Goal: Task Accomplishment & Management: Complete application form

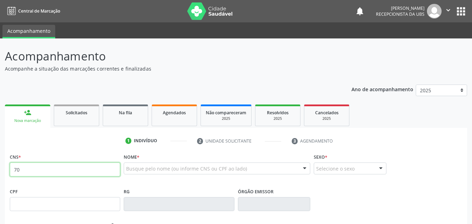
drag, startPoint x: 45, startPoint y: 168, endPoint x: 4, endPoint y: 168, distance: 41.2
click at [4, 168] on div "Acompanhamento Acompanhe a situação das marcações correntes e finalizadas Relat…" at bounding box center [236, 208] width 472 height 340
paste input "9 8010 5978 7297"
type input "709 8010 5978 7297"
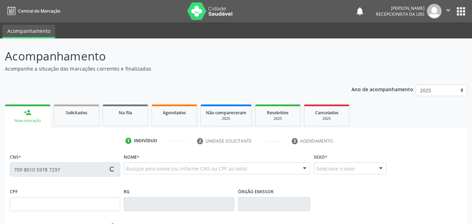
type input "004.531.504-38"
type input "[DATE]"
type input "[PERSON_NAME]"
type input "[PHONE_NUMBER]"
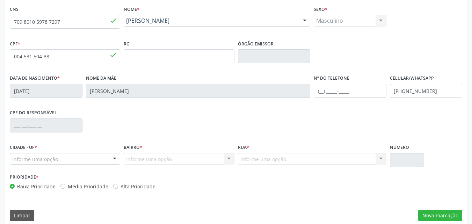
scroll to position [155, 0]
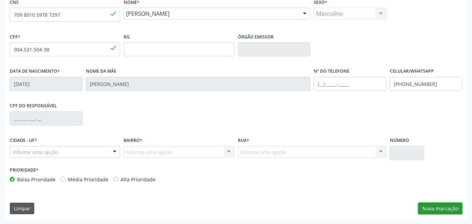
click at [427, 206] on button "Nova marcação" at bounding box center [440, 209] width 44 height 12
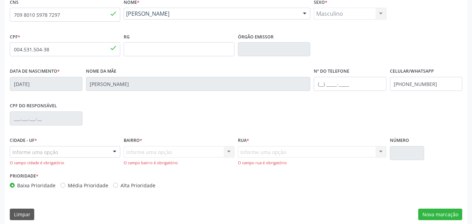
click at [109, 150] on div at bounding box center [114, 152] width 10 height 12
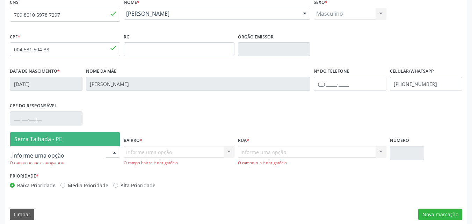
click at [103, 140] on span "Serra Talhada - PE" at bounding box center [65, 139] width 110 height 14
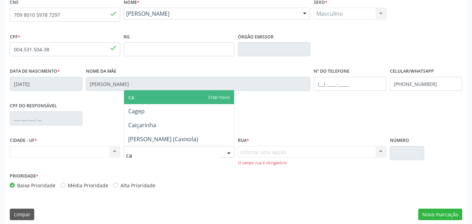
type input "cax"
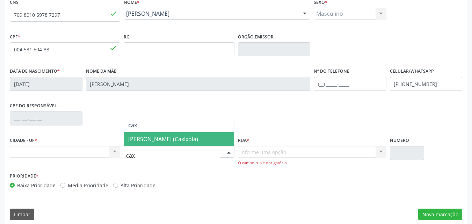
click at [146, 141] on span "[PERSON_NAME] (Caxixola)" at bounding box center [163, 139] width 70 height 8
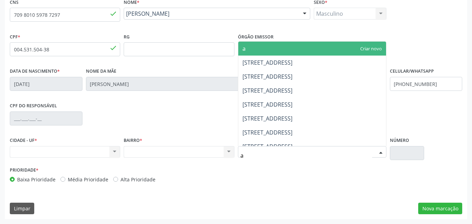
type input "av"
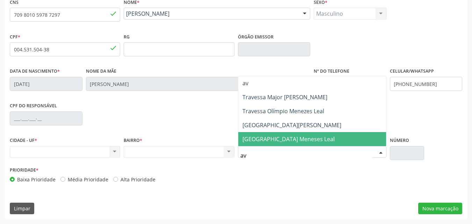
click at [266, 139] on span "[GEOGRAPHIC_DATA] Meneses Leal" at bounding box center [288, 139] width 92 height 8
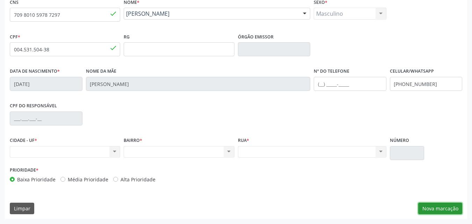
click at [430, 208] on button "Nova marcação" at bounding box center [440, 209] width 44 height 12
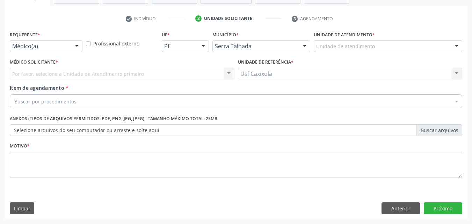
click at [80, 44] on div at bounding box center [77, 47] width 10 height 12
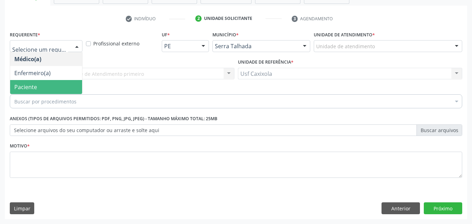
click at [66, 83] on span "Paciente" at bounding box center [46, 87] width 72 height 14
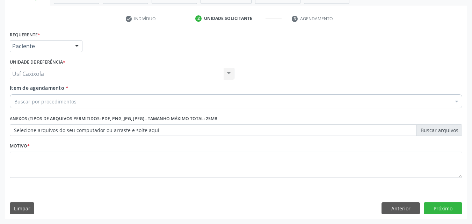
click at [86, 101] on div "Buscar por procedimentos" at bounding box center [236, 101] width 452 height 14
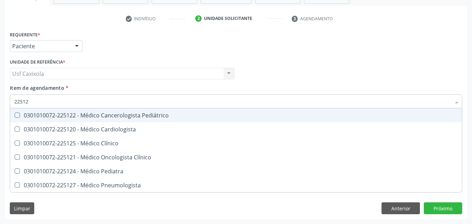
type input "225124"
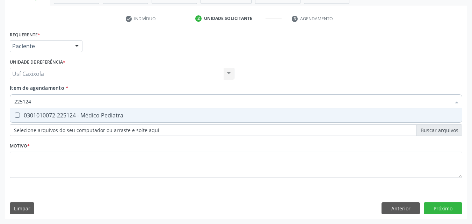
click at [76, 112] on div "0301010072-225124 - Médico Pediatra" at bounding box center [235, 115] width 443 height 6
checkbox Pediatra "true"
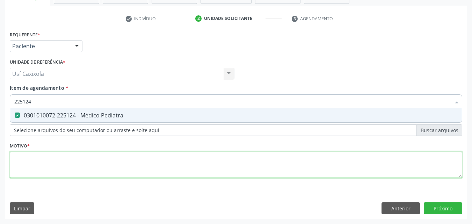
click at [77, 159] on div "Requerente * Paciente Médico(a) Enfermeiro(a) Paciente Nenhum resultado encontr…" at bounding box center [236, 108] width 452 height 158
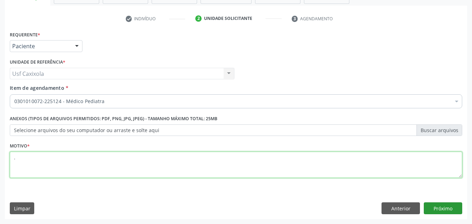
type textarea "."
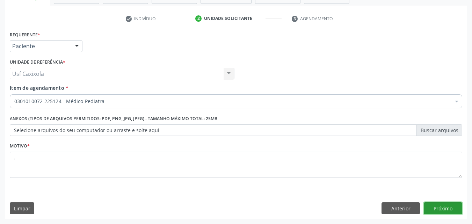
click at [436, 206] on button "Próximo" at bounding box center [443, 208] width 38 height 12
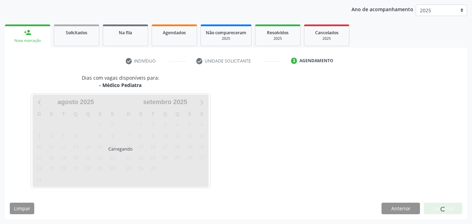
scroll to position [80, 0]
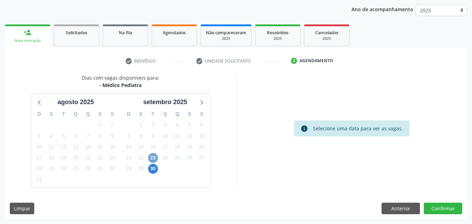
click at [155, 158] on span "23" at bounding box center [153, 158] width 10 height 10
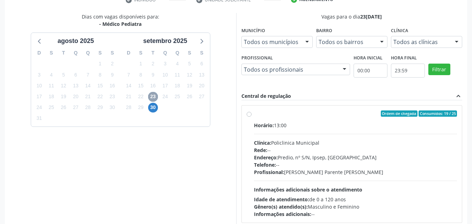
scroll to position [150, 0]
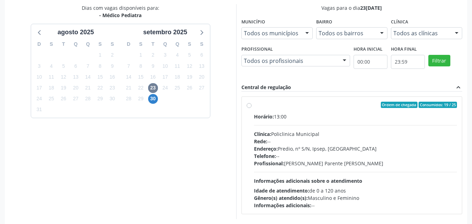
click at [251, 105] on div "Ordem de chegada Consumidos: 19 / 25 Horário: 13:00 Clínica: Policlinica Munici…" at bounding box center [352, 155] width 211 height 107
radio input "true"
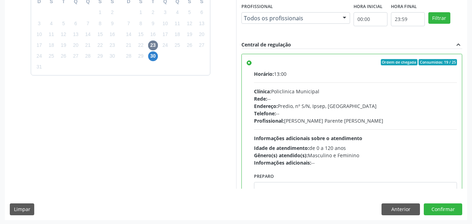
scroll to position [193, 0]
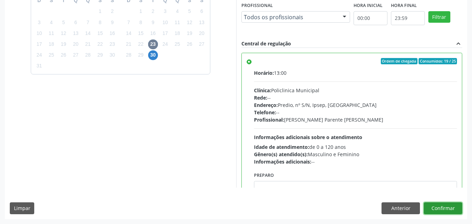
click at [442, 208] on button "Confirmar" at bounding box center [443, 208] width 38 height 12
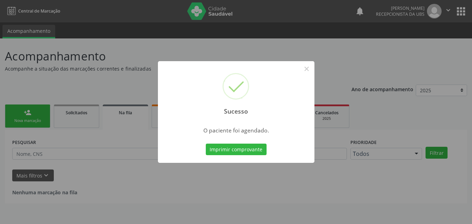
scroll to position [0, 0]
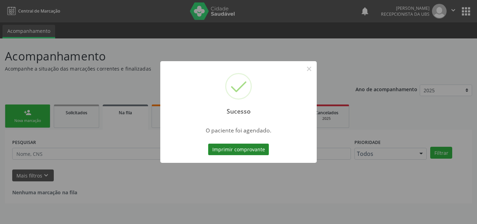
click at [226, 149] on button "Imprimir comprovante" at bounding box center [238, 150] width 61 height 12
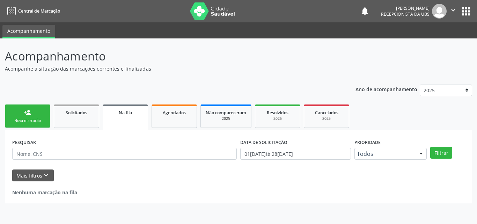
click at [30, 110] on div "person_add" at bounding box center [28, 113] width 8 height 8
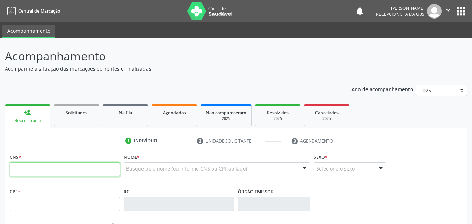
click at [40, 166] on input "text" at bounding box center [65, 169] width 110 height 14
type input "706 0043 4120 3944"
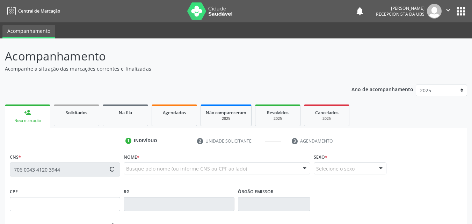
type input "118.036.684-07"
type input "[DATE]"
type input "[PERSON_NAME]"
type input "[PHONE_NUMBER]"
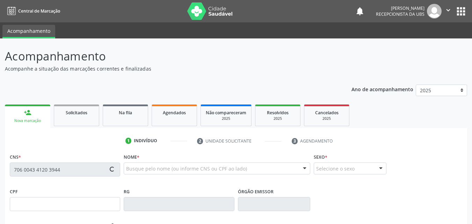
type input "060.138.144-06"
type input "2282"
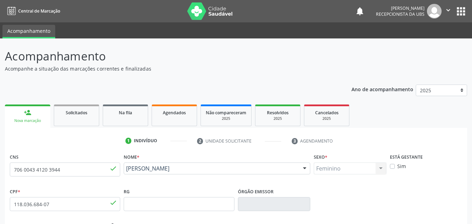
drag, startPoint x: 213, startPoint y: 175, endPoint x: 126, endPoint y: 172, distance: 87.0
click at [126, 172] on div "[PERSON_NAME] [PERSON_NAME] Leite CNS: 706 0043 4120 3944 CPF: 118.036.684-07 N…" at bounding box center [217, 170] width 186 height 17
copy span "[PERSON_NAME]"
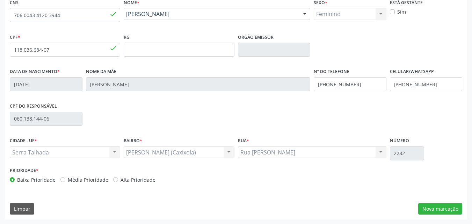
scroll to position [155, 0]
drag, startPoint x: 437, startPoint y: 87, endPoint x: 384, endPoint y: 86, distance: 53.1
click at [384, 86] on div "Data de nascimento * [DATE] Nome da mãe [PERSON_NAME] Sa Nº do Telefone [PHONE_…" at bounding box center [236, 83] width 456 height 35
click at [437, 213] on button "Nova marcação" at bounding box center [440, 209] width 44 height 12
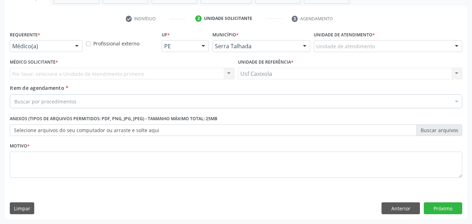
scroll to position [122, 0]
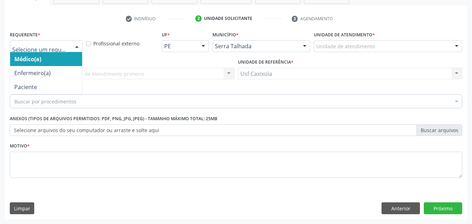
click at [59, 51] on div at bounding box center [46, 46] width 73 height 12
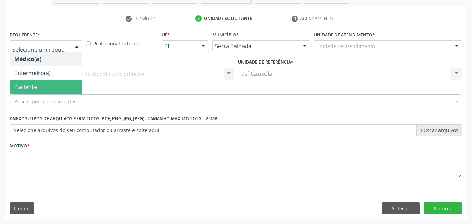
click at [50, 83] on span "Paciente" at bounding box center [46, 87] width 72 height 14
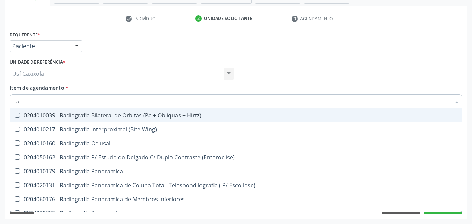
type input "r"
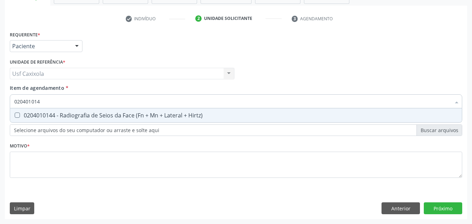
type input "0204010144"
click at [61, 115] on div "0204010144 - Radiografia de Seios da Face (Fn + Mn + Lateral + Hirtz)" at bounding box center [235, 115] width 443 height 6
checkbox Hirtz\) "true"
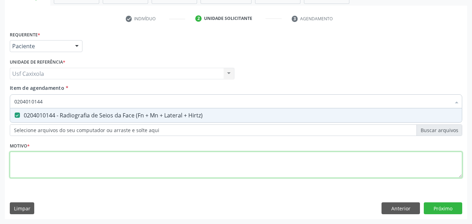
click at [54, 168] on div "Requerente * Paciente Médico(a) Enfermeiro(a) Paciente Nenhum resultado encontr…" at bounding box center [236, 108] width 452 height 158
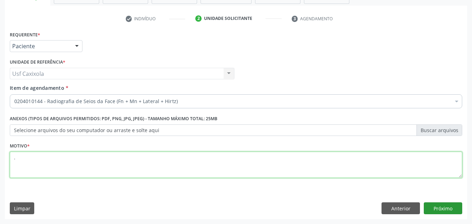
type textarea "."
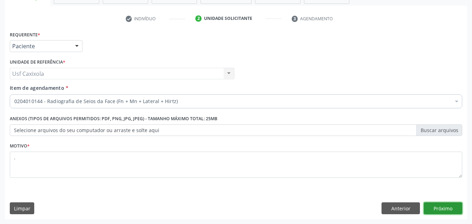
click at [427, 209] on button "Próximo" at bounding box center [443, 208] width 38 height 12
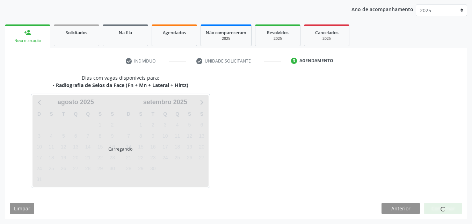
scroll to position [80, 0]
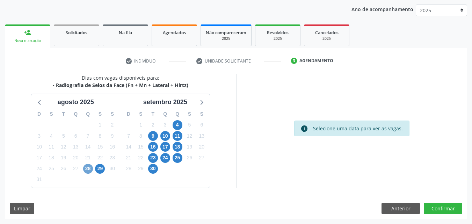
click at [90, 171] on span "28" at bounding box center [88, 169] width 10 height 10
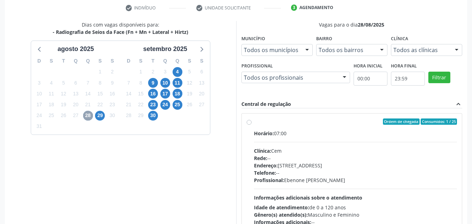
scroll to position [150, 0]
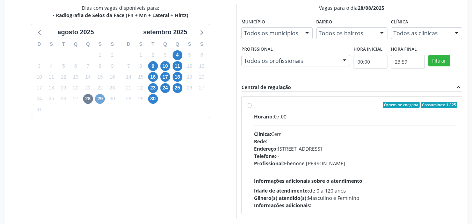
click at [101, 102] on span "29" at bounding box center [100, 99] width 10 height 10
click at [254, 107] on label "Ordem de chegada Consumidos: 2 / 25 Horário: 07:00 Clínica: Cem Rede: -- Endere…" at bounding box center [355, 155] width 203 height 107
click at [249, 107] on input "Ordem de chegada Consumidos: 2 / 25 Horário: 07:00 Clínica: Cem Rede: -- Endere…" at bounding box center [249, 105] width 5 height 6
radio input "true"
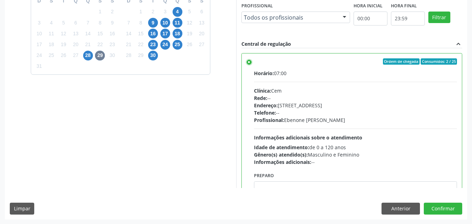
scroll to position [193, 0]
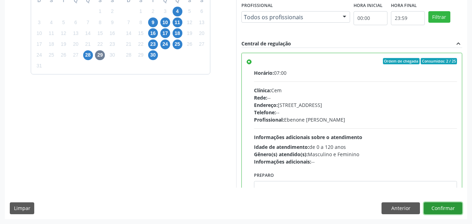
click at [435, 208] on button "Confirmar" at bounding box center [443, 208] width 38 height 12
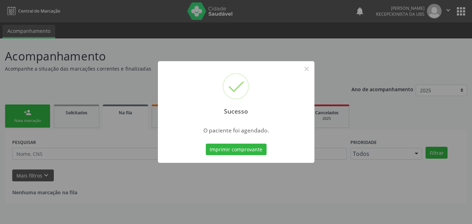
scroll to position [0, 0]
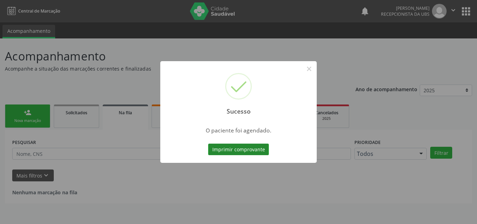
click at [235, 148] on button "Imprimir comprovante" at bounding box center [238, 150] width 61 height 12
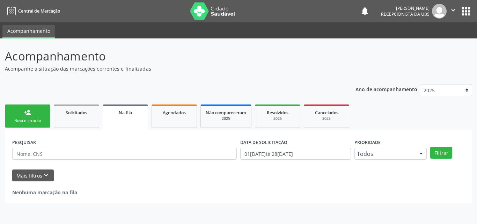
click at [41, 111] on link "person_add Nova marcação" at bounding box center [27, 115] width 45 height 23
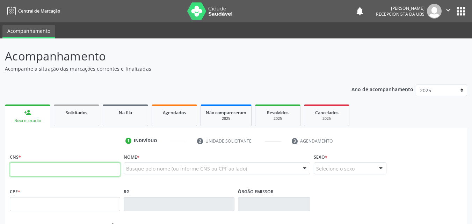
click at [61, 163] on input "text" at bounding box center [65, 169] width 110 height 14
type input "706 0043 4120 3944"
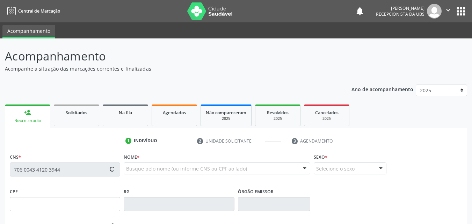
type input "118.036.684-07"
type input "[DATE]"
type input "[PERSON_NAME]"
type input "[PHONE_NUMBER]"
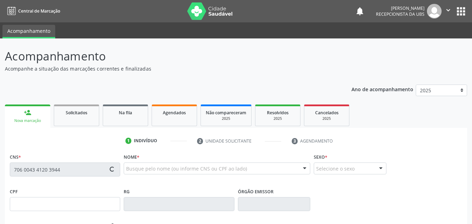
type input "060.138.144-06"
type input "2282"
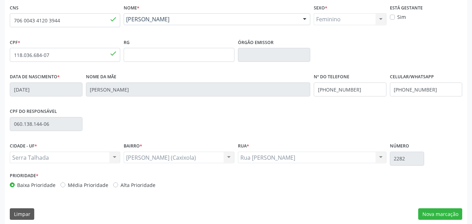
scroll to position [155, 0]
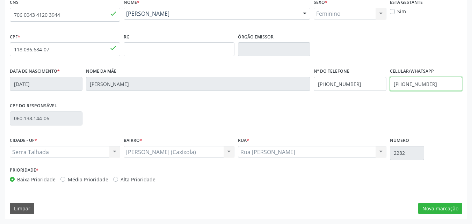
drag, startPoint x: 428, startPoint y: 86, endPoint x: 388, endPoint y: 86, distance: 40.5
click at [388, 86] on div "Celular/WhatsApp [PHONE_NUMBER]" at bounding box center [426, 83] width 76 height 35
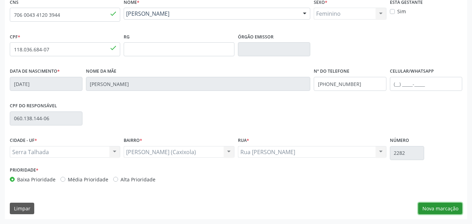
click at [447, 209] on button "Nova marcação" at bounding box center [440, 209] width 44 height 12
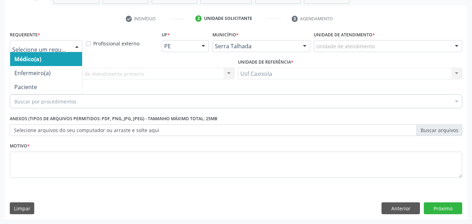
click at [79, 43] on div at bounding box center [77, 47] width 10 height 12
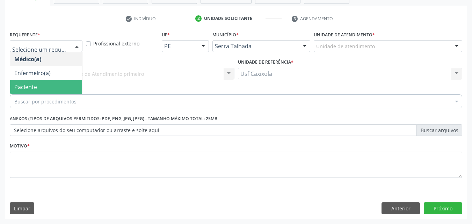
click at [67, 88] on span "Paciente" at bounding box center [46, 87] width 72 height 14
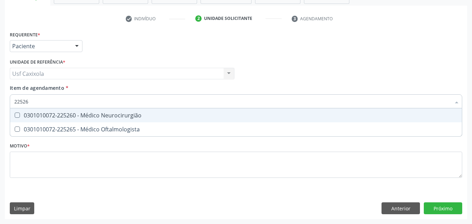
type input "225265"
click at [67, 114] on div "0301010072-225265 - Médico Oftalmologista" at bounding box center [235, 115] width 443 height 6
checkbox Oftalmologista "true"
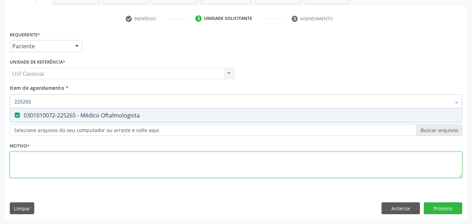
click at [63, 172] on div "Requerente * Paciente Médico(a) Enfermeiro(a) Paciente Nenhum resultado encontr…" at bounding box center [236, 108] width 452 height 158
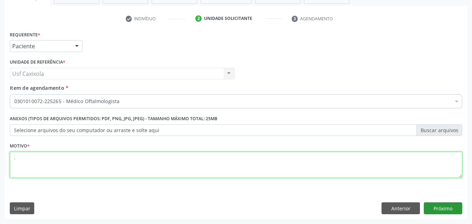
type textarea "."
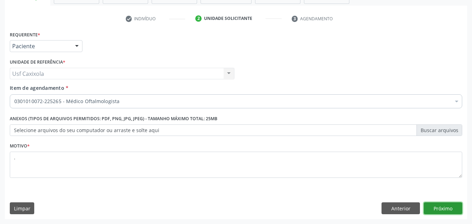
click at [449, 209] on button "Próximo" at bounding box center [443, 208] width 38 height 12
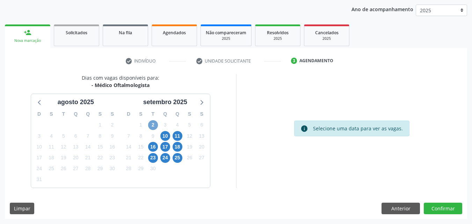
click at [152, 125] on span "2" at bounding box center [153, 125] width 10 height 10
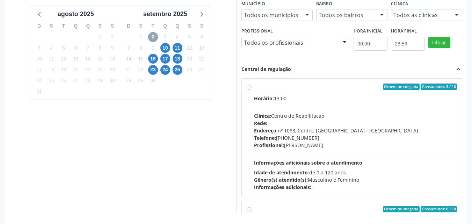
scroll to position [185, 0]
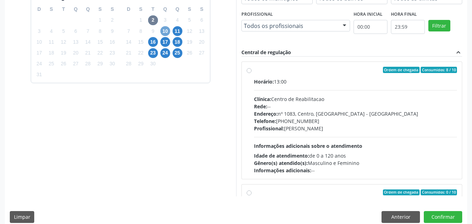
click at [164, 29] on span "10" at bounding box center [165, 31] width 10 height 10
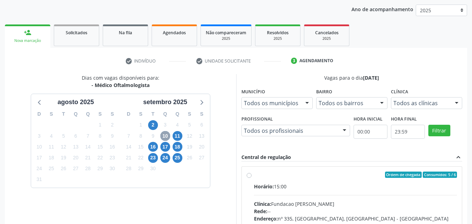
scroll to position [181, 0]
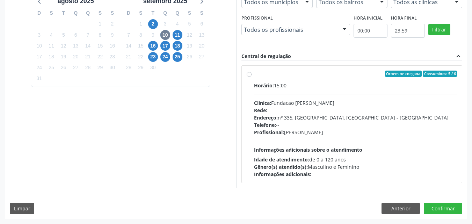
click at [254, 73] on label "Ordem de chegada Consumidos: 5 / 6 Horário: 15:00 Clínica: Fundacao [PERSON_NAM…" at bounding box center [355, 124] width 203 height 107
click at [248, 73] on input "Ordem de chegada Consumidos: 5 / 6 Horário: 15:00 Clínica: Fundacao [PERSON_NAM…" at bounding box center [249, 74] width 5 height 6
radio input "true"
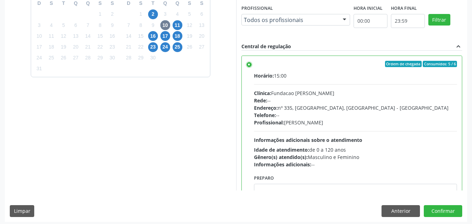
scroll to position [193, 0]
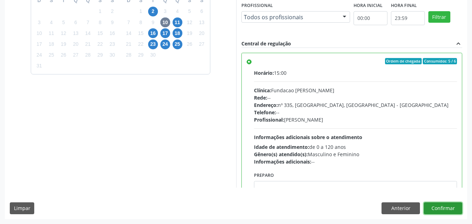
click at [441, 210] on button "Confirmar" at bounding box center [443, 208] width 38 height 12
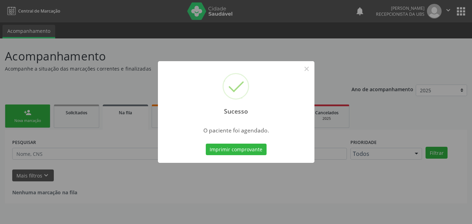
scroll to position [0, 0]
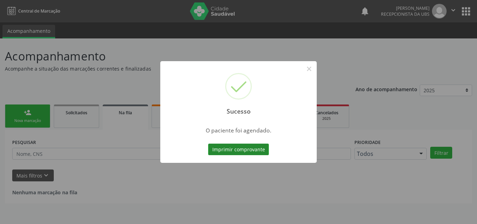
click at [243, 147] on button "Imprimir comprovante" at bounding box center [238, 150] width 61 height 12
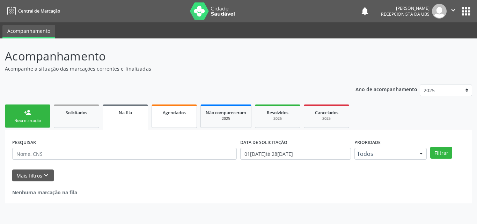
click at [169, 119] on link "Agendados" at bounding box center [174, 115] width 45 height 23
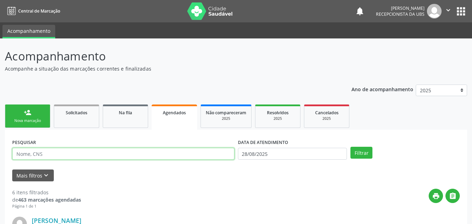
click at [133, 153] on input "text" at bounding box center [123, 154] width 222 height 12
type input "adriely milleny"
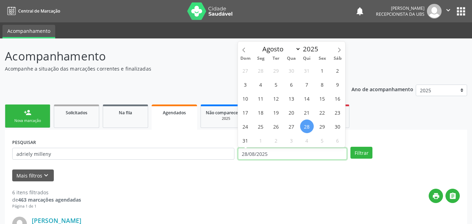
click at [271, 154] on input "28/08/2025" at bounding box center [292, 154] width 109 height 12
click at [321, 126] on span "29" at bounding box center [322, 126] width 14 height 14
type input "[DATE]"
click at [323, 126] on span "29" at bounding box center [322, 126] width 14 height 14
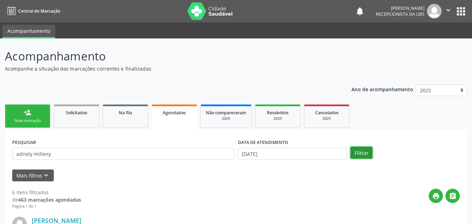
click at [365, 154] on button "Filtrar" at bounding box center [361, 153] width 22 height 12
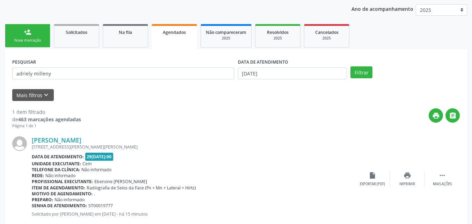
scroll to position [98, 0]
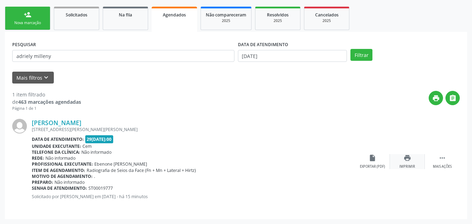
click at [411, 163] on div "print Imprimir" at bounding box center [407, 161] width 35 height 15
click at [27, 14] on div "person_add" at bounding box center [28, 15] width 8 height 8
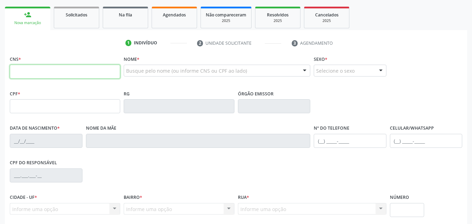
click at [34, 68] on input "text" at bounding box center [65, 72] width 110 height 14
drag, startPoint x: 34, startPoint y: 68, endPoint x: 42, endPoint y: 83, distance: 17.0
click at [34, 68] on input "text" at bounding box center [65, 72] width 110 height 14
type input "898 0037 3702 3877"
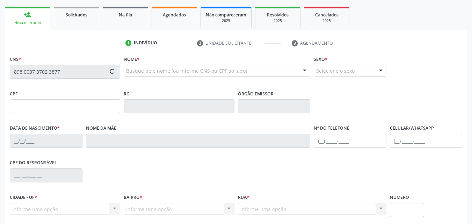
type input "077.193.774-19"
type input "10[DATE]"
type input "[PERSON_NAME] [PERSON_NAME]"
type input "[PHONE_NUMBER]"
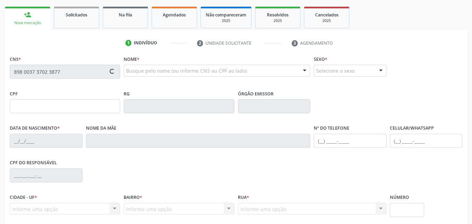
type input "892.165.044-04"
type input "172"
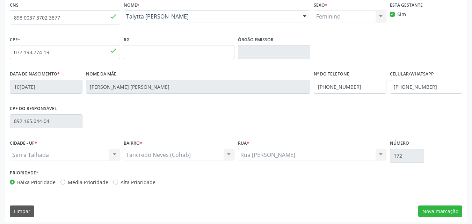
scroll to position [155, 0]
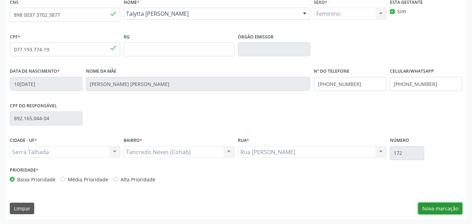
click at [439, 205] on button "Nova marcação" at bounding box center [440, 209] width 44 height 12
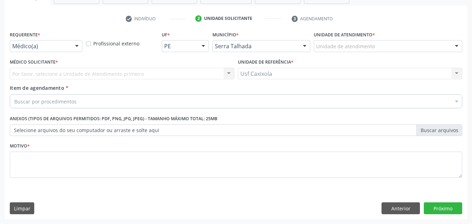
scroll to position [122, 0]
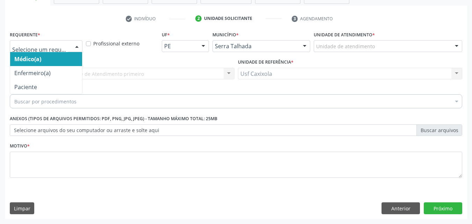
click at [60, 52] on div "Médico(a) Enfermeiro(a) Paciente Nenhum resultado encontrado para: " " Não há n…" at bounding box center [46, 46] width 73 height 12
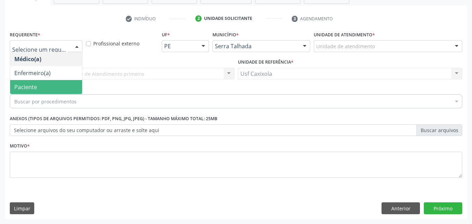
click at [65, 92] on span "Paciente" at bounding box center [46, 87] width 72 height 14
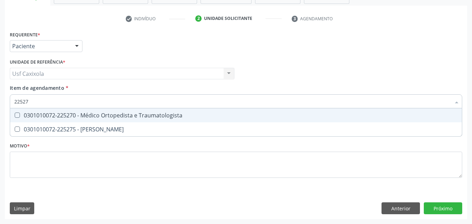
type input "225270"
click at [88, 117] on div "0301010072-225270 - Médico Ortopedista e Traumatologista" at bounding box center [235, 115] width 443 height 6
checkbox Traumatologista "true"
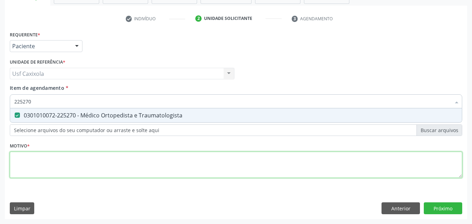
click at [75, 168] on div "Requerente * Paciente Médico(a) Enfermeiro(a) Paciente Nenhum resultado encontr…" at bounding box center [236, 108] width 452 height 158
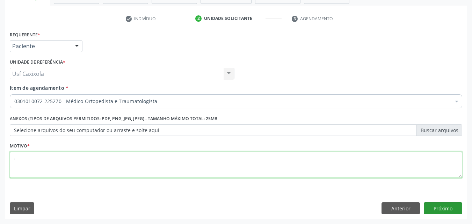
type textarea "."
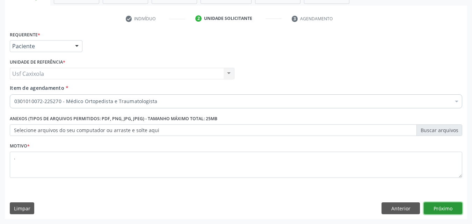
click at [450, 213] on button "Próximo" at bounding box center [443, 208] width 38 height 12
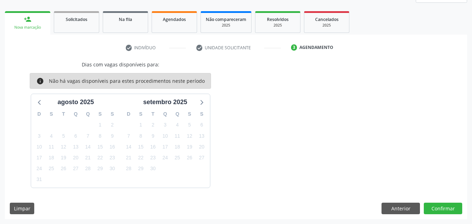
scroll to position [0, 0]
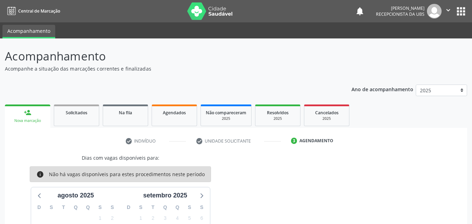
click at [36, 120] on div "Nova marcação" at bounding box center [28, 120] width 36 height 5
click at [74, 121] on link "Solicitados" at bounding box center [76, 115] width 45 height 22
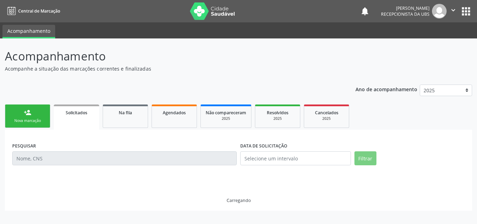
click at [23, 118] on link "person_add Nova marcação" at bounding box center [27, 115] width 45 height 23
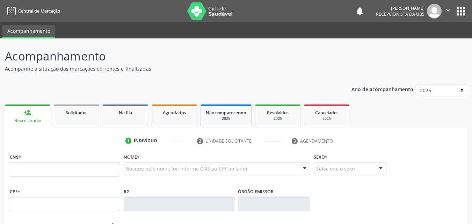
click at [23, 118] on link "person_add Nova marcação" at bounding box center [27, 115] width 45 height 23
click at [41, 168] on input "text" at bounding box center [65, 169] width 110 height 14
paste input "704 5023 5354 0816"
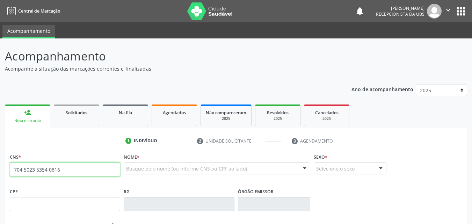
type input "704 5023 5354 0816"
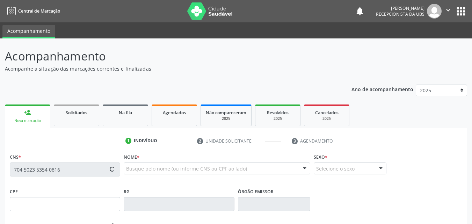
type input "449.917.974-20"
type input "[DATE]"
type input "[PERSON_NAME]"
type input "[PHONE_NUMBER]"
type input "951"
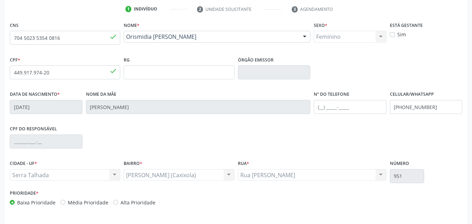
scroll to position [155, 0]
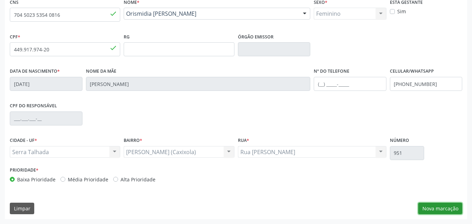
click at [445, 210] on button "Nova marcação" at bounding box center [440, 209] width 44 height 12
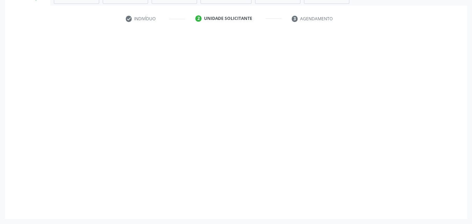
scroll to position [122, 0]
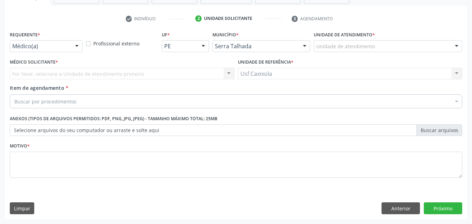
click at [71, 49] on div "Médico(a)" at bounding box center [46, 46] width 73 height 12
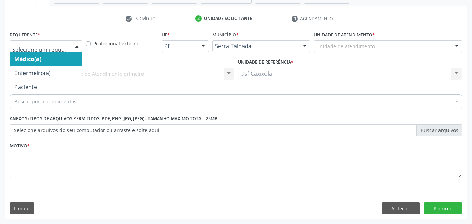
click at [71, 17] on ul "check Indivíduo 2 Unidade solicitante 3 Agendamento" at bounding box center [236, 19] width 462 height 12
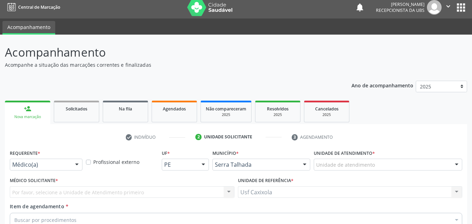
scroll to position [0, 0]
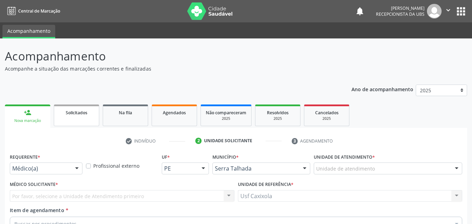
click at [69, 117] on link "Solicitados" at bounding box center [76, 115] width 45 height 22
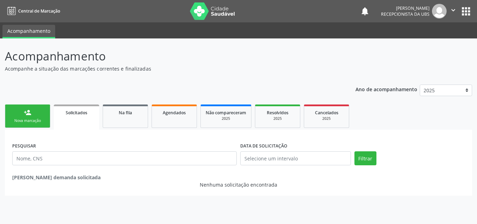
click at [34, 115] on link "person_add Nova marcação" at bounding box center [27, 115] width 45 height 23
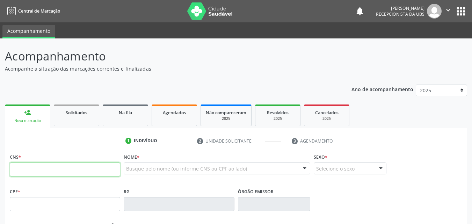
click at [37, 169] on input "text" at bounding box center [65, 169] width 110 height 14
type input "708 1085 7053 1531"
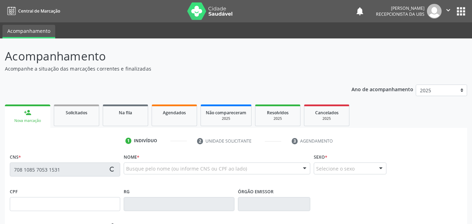
type input "27[DATE]"
type input "Lucivania de [PERSON_NAME]"
type input "[PHONE_NUMBER]"
type input "1361"
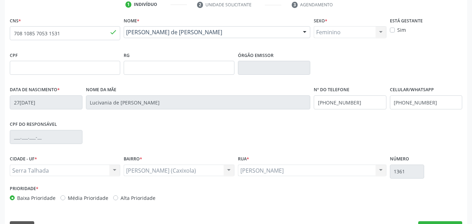
scroll to position [155, 0]
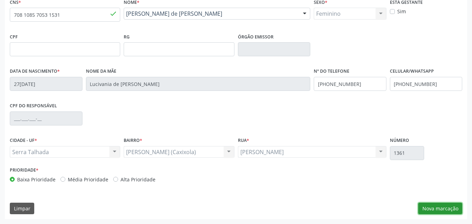
click at [436, 208] on button "Nova marcação" at bounding box center [440, 209] width 44 height 12
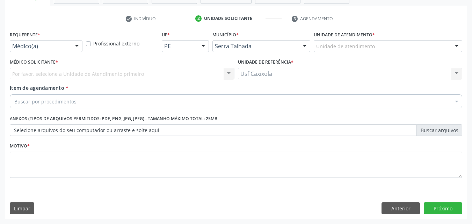
click at [78, 43] on div at bounding box center [77, 47] width 10 height 12
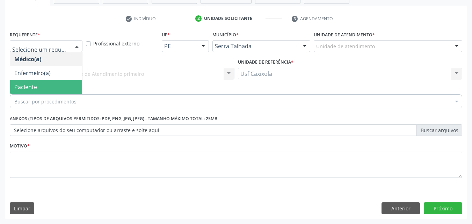
click at [59, 86] on span "Paciente" at bounding box center [46, 87] width 72 height 14
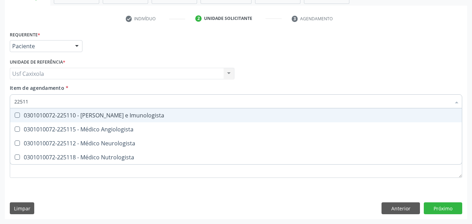
type input "225112"
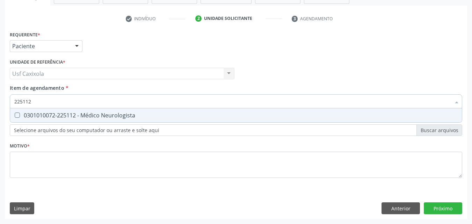
click at [59, 113] on div "0301010072-225112 - Médico Neurologista" at bounding box center [235, 115] width 443 height 6
checkbox Neurologista "true"
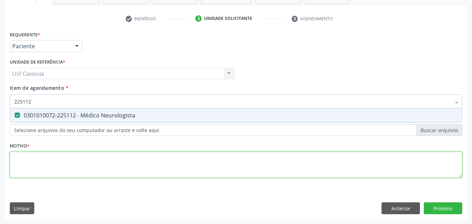
click at [33, 156] on div "Requerente * Paciente Médico(a) Enfermeiro(a) Paciente Nenhum resultado encontr…" at bounding box center [236, 108] width 452 height 158
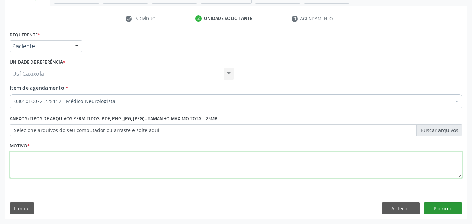
type textarea "."
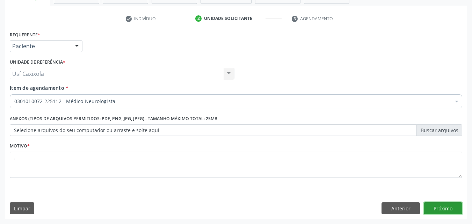
click at [433, 203] on button "Próximo" at bounding box center [443, 208] width 38 height 12
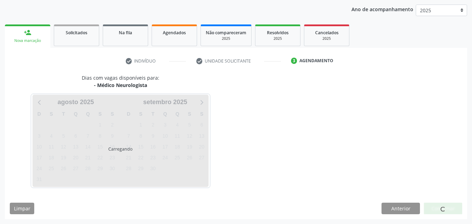
scroll to position [80, 0]
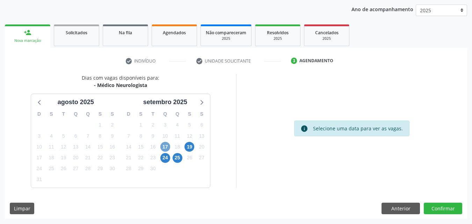
click at [163, 146] on span "17" at bounding box center [165, 147] width 10 height 10
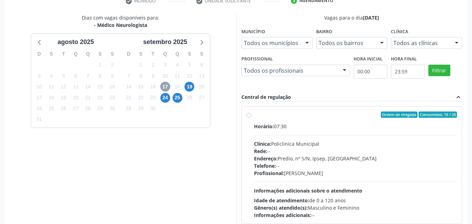
scroll to position [150, 0]
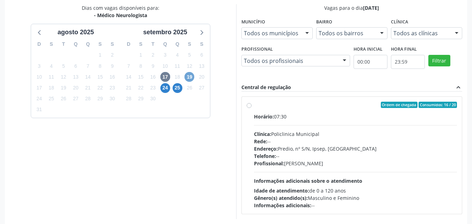
click at [190, 80] on span "19" at bounding box center [189, 77] width 10 height 10
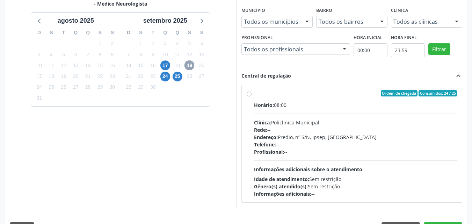
scroll to position [181, 0]
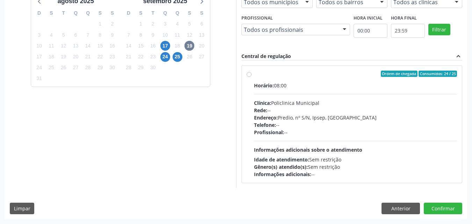
click at [254, 76] on label "Ordem de chegada Consumidos: 24 / 25 Horário: 08:00 Clínica: Policlinica Munici…" at bounding box center [355, 124] width 203 height 107
click at [250, 76] on input "Ordem de chegada Consumidos: 24 / 25 Horário: 08:00 Clínica: Policlinica Munici…" at bounding box center [249, 74] width 5 height 6
radio input "true"
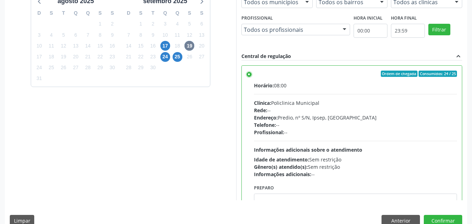
scroll to position [193, 0]
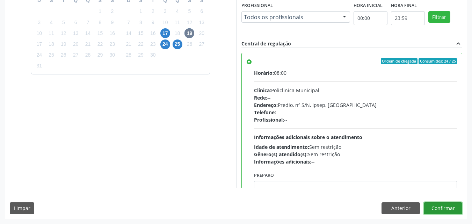
click at [453, 208] on button "Confirmar" at bounding box center [443, 208] width 38 height 12
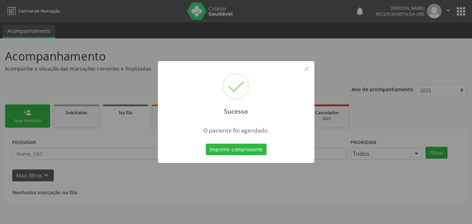
scroll to position [0, 0]
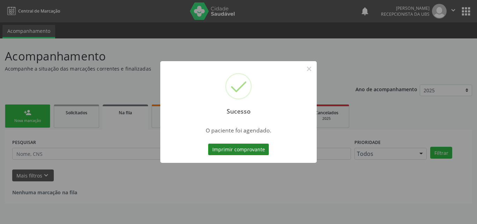
click at [250, 147] on button "Imprimir comprovante" at bounding box center [238, 150] width 61 height 12
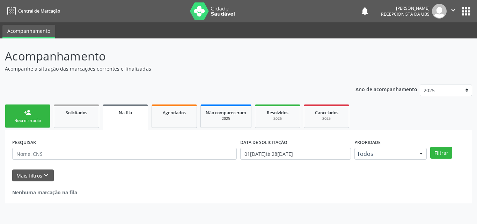
click at [30, 122] on div "Nova marcação" at bounding box center [27, 120] width 35 height 5
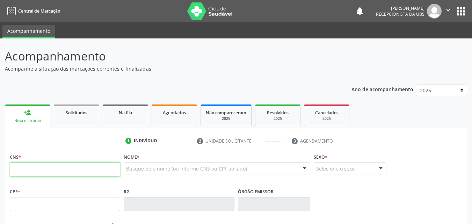
click at [48, 171] on input "text" at bounding box center [65, 169] width 110 height 14
type input "702 1007 7428 4595"
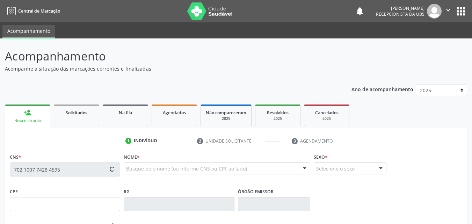
type input "140.314.794-92"
type input "[DATE]"
type input "[PERSON_NAME]"
type input "[PHONE_NUMBER]"
type input "509"
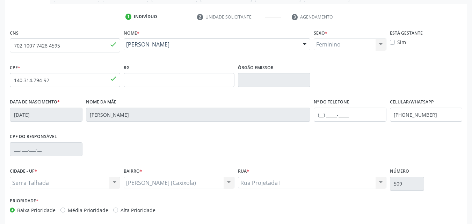
scroll to position [140, 0]
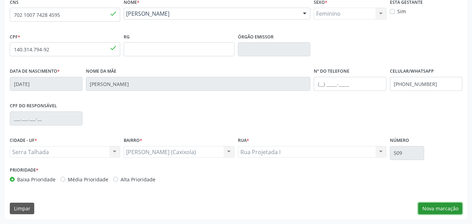
click at [444, 206] on button "Nova marcação" at bounding box center [440, 209] width 44 height 12
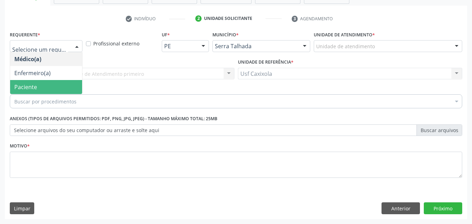
click at [46, 81] on span "Paciente" at bounding box center [46, 87] width 72 height 14
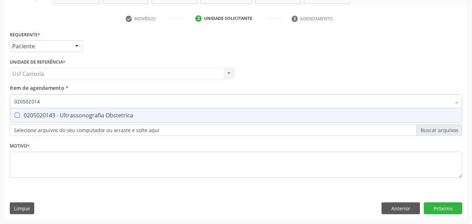
type input "0205020143"
click at [66, 114] on div "0205020143 - Ultrassonografia Obstetrica" at bounding box center [235, 115] width 443 height 6
checkbox Obstetrica "true"
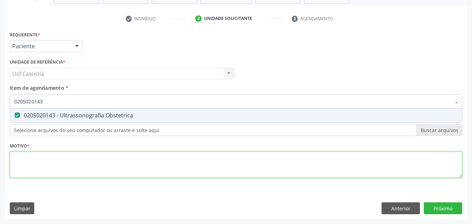
click at [46, 157] on div "Requerente * Paciente Médico(a) Enfermeiro(a) Paciente Nenhum resultado encontr…" at bounding box center [236, 108] width 452 height 158
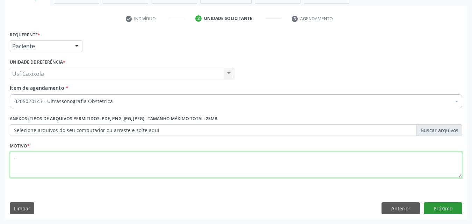
type textarea "."
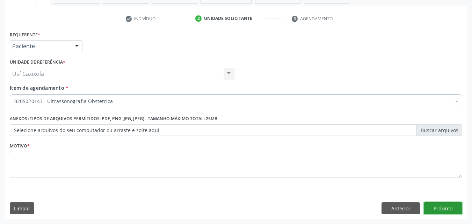
click at [445, 207] on button "Próximo" at bounding box center [443, 208] width 38 height 12
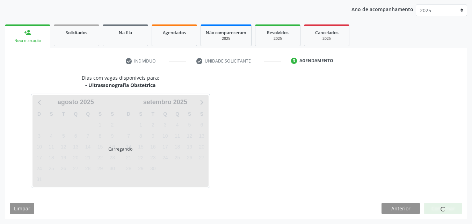
scroll to position [80, 0]
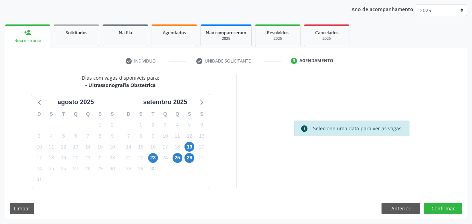
drag, startPoint x: 189, startPoint y: 148, endPoint x: 213, endPoint y: 131, distance: 29.3
click at [213, 131] on div "Dias com vagas disponíveis para: - Ultrassonografia Obstetrica [DATE] D S T Q Q…" at bounding box center [120, 131] width 231 height 114
click at [192, 146] on span "19" at bounding box center [189, 147] width 10 height 10
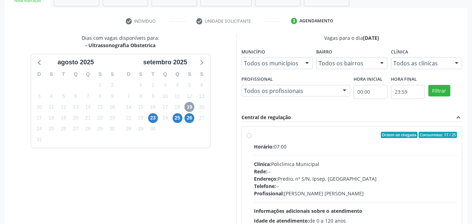
scroll to position [150, 0]
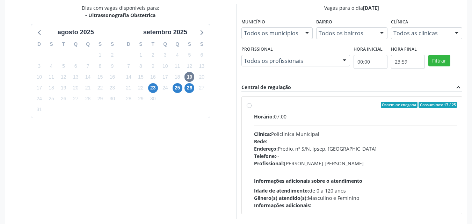
click at [251, 105] on div "Ordem de chegada Consumidos: 17 / 25 Horário: 07:00 Clínica: Policlinica Munici…" at bounding box center [352, 155] width 211 height 107
radio input "true"
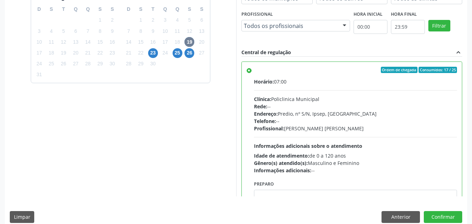
scroll to position [193, 0]
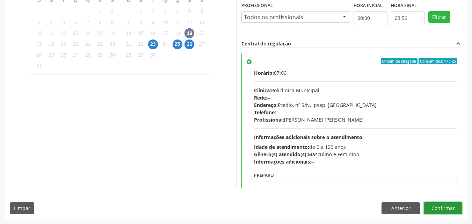
click at [434, 205] on button "Confirmar" at bounding box center [443, 208] width 38 height 12
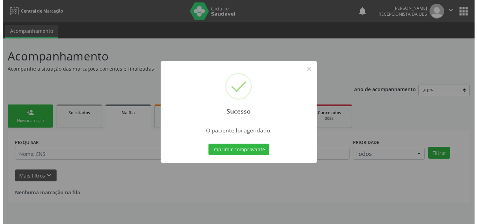
scroll to position [0, 0]
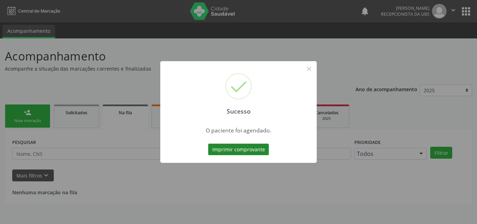
click at [221, 152] on button "Imprimir comprovante" at bounding box center [238, 150] width 61 height 12
